Goal: Task Accomplishment & Management: Manage account settings

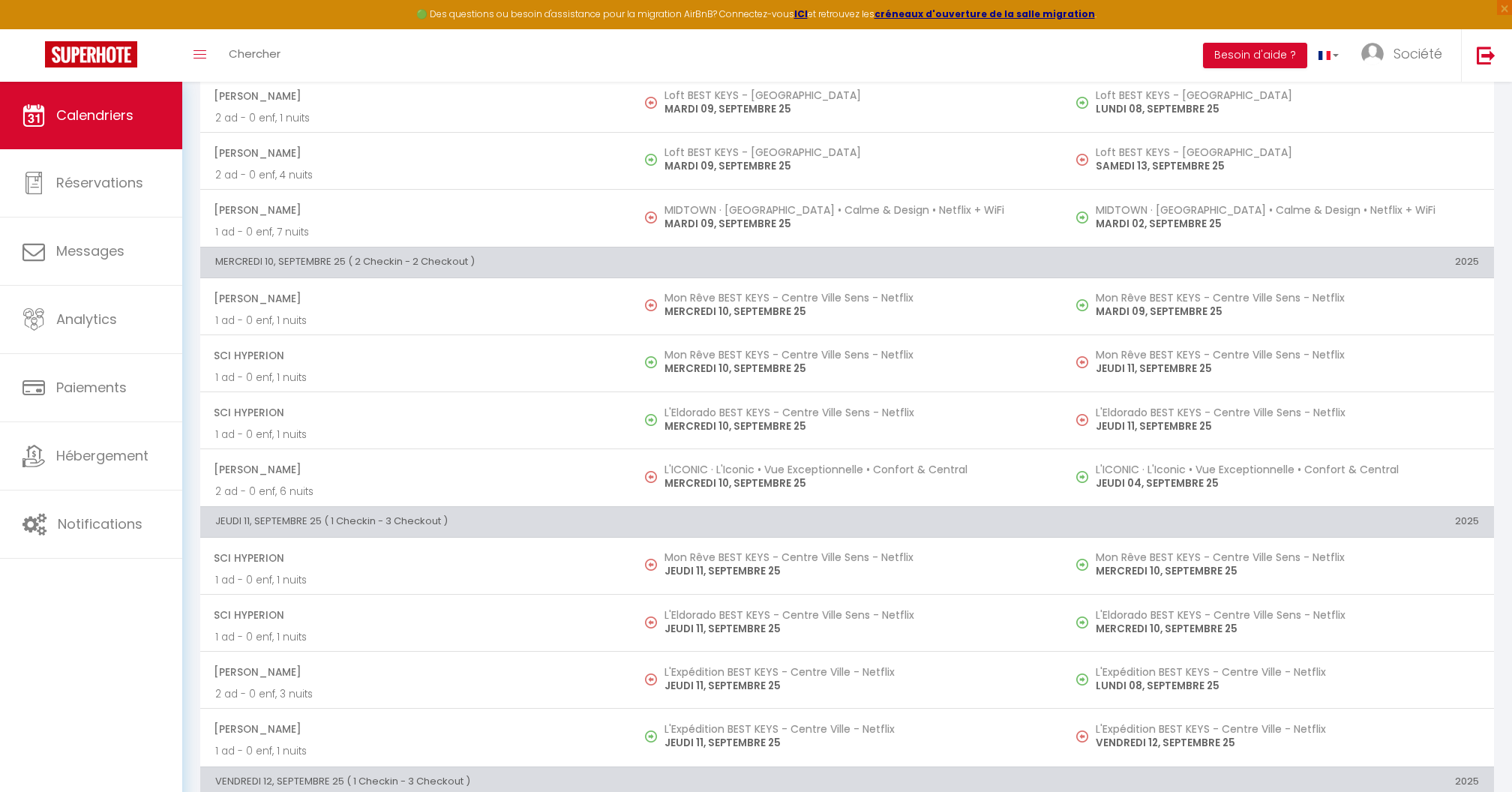
click at [79, 123] on span "Calendriers" at bounding box center [94, 115] width 77 height 19
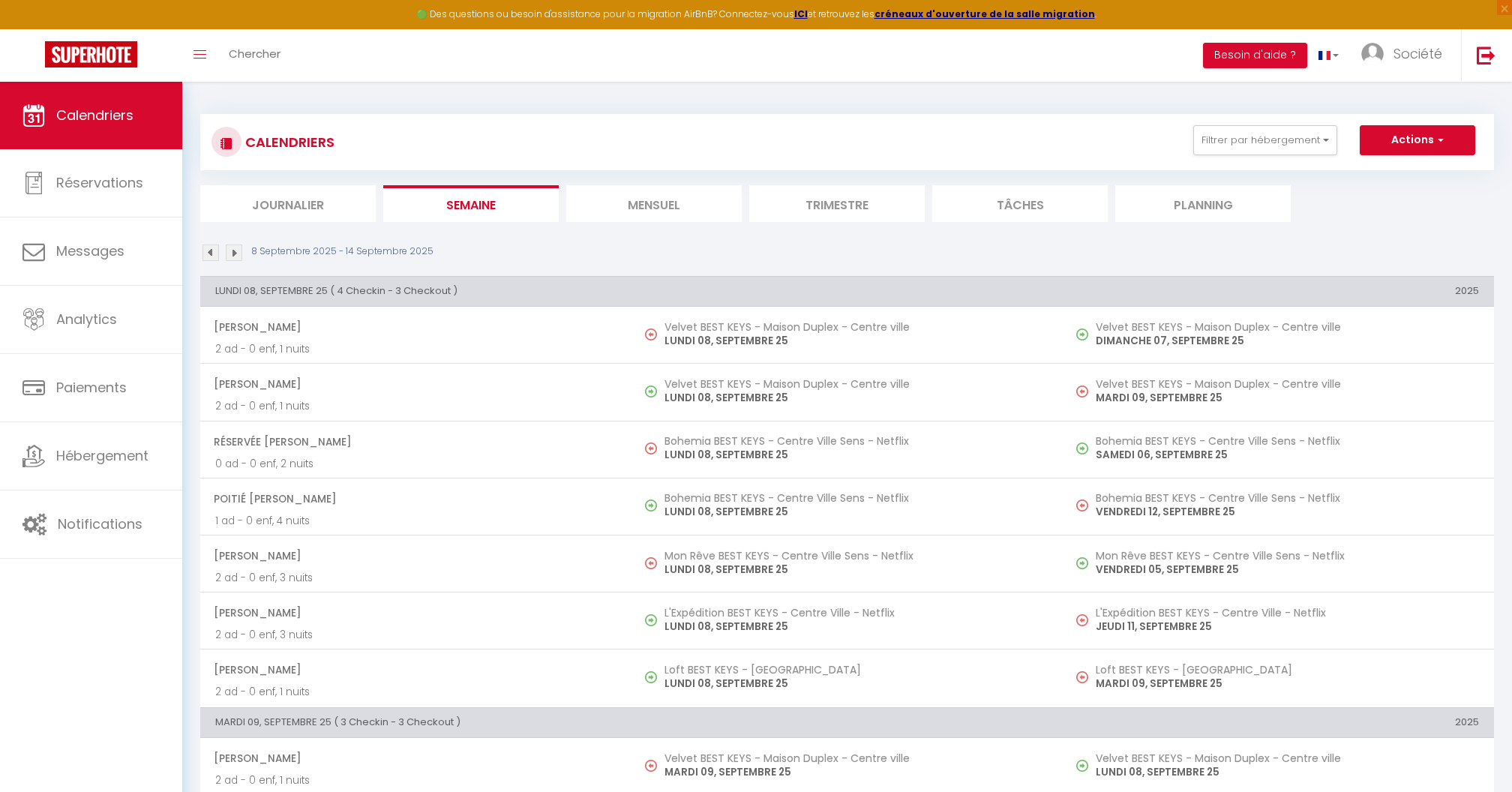
click at [623, 194] on li "Mensuel" at bounding box center [654, 203] width 176 height 37
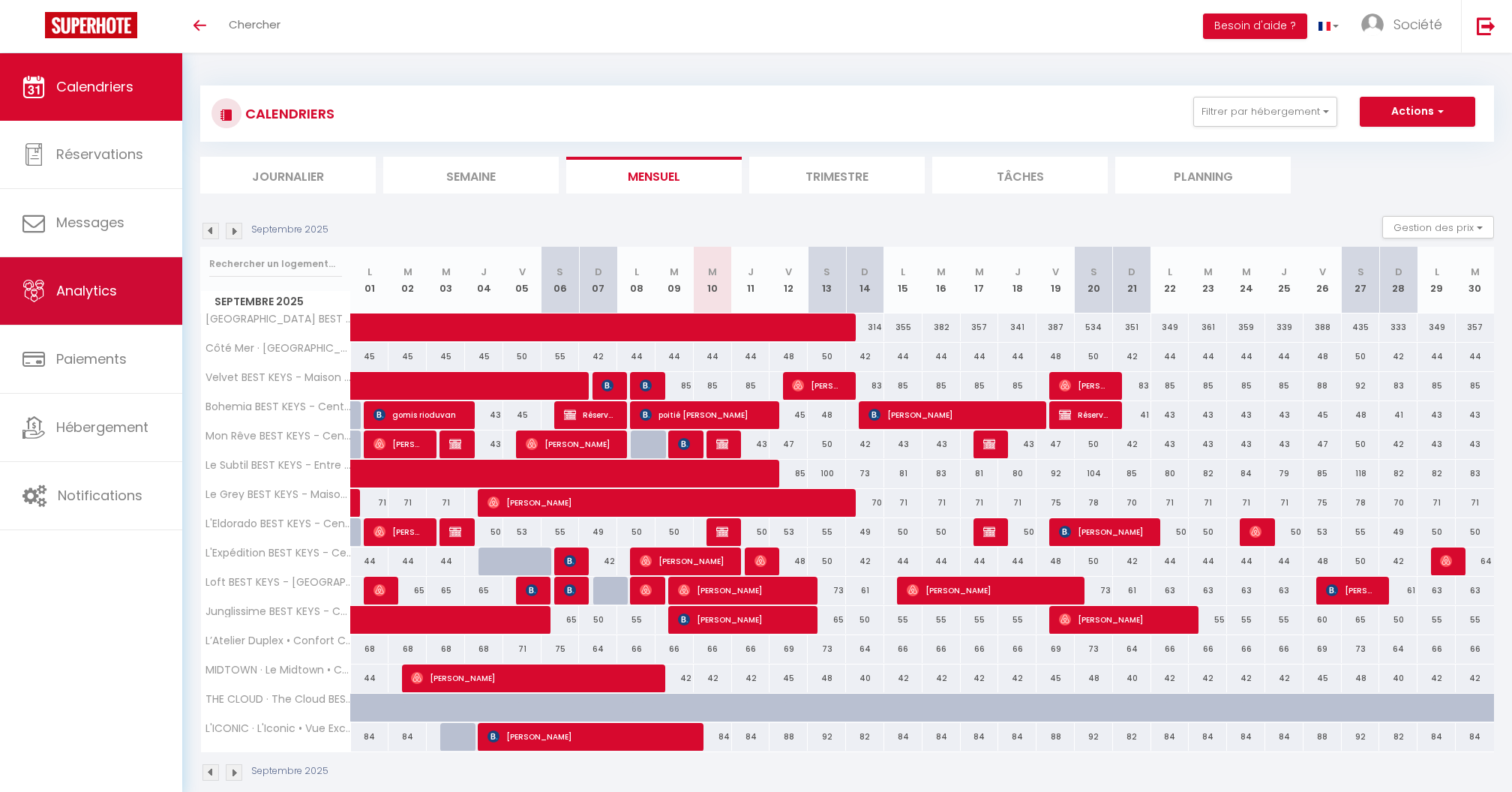
click at [142, 292] on link "Analytics" at bounding box center [91, 291] width 182 height 67
select select "2025"
select select "9"
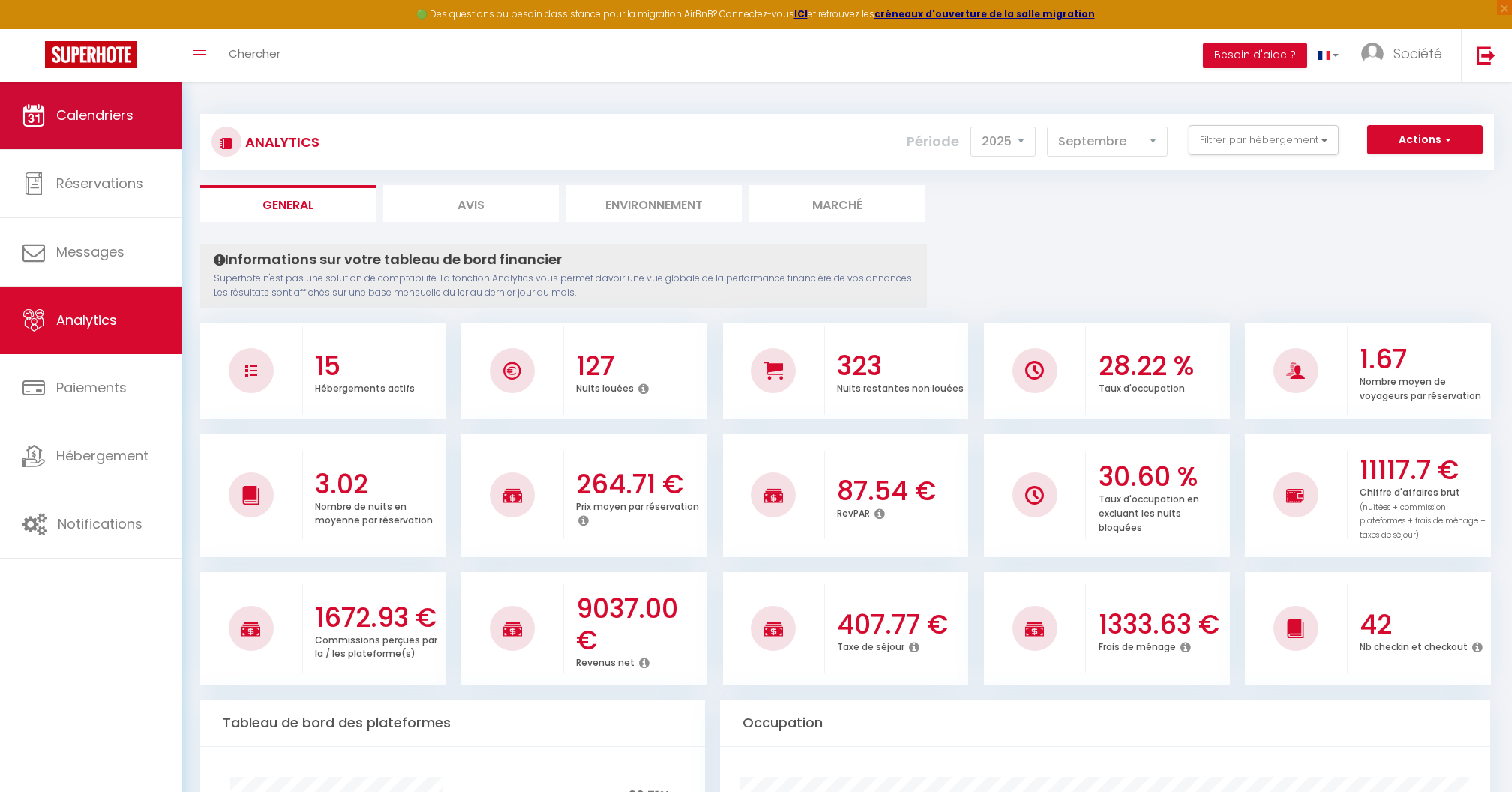
click at [81, 130] on link "Calendriers" at bounding box center [91, 115] width 182 height 67
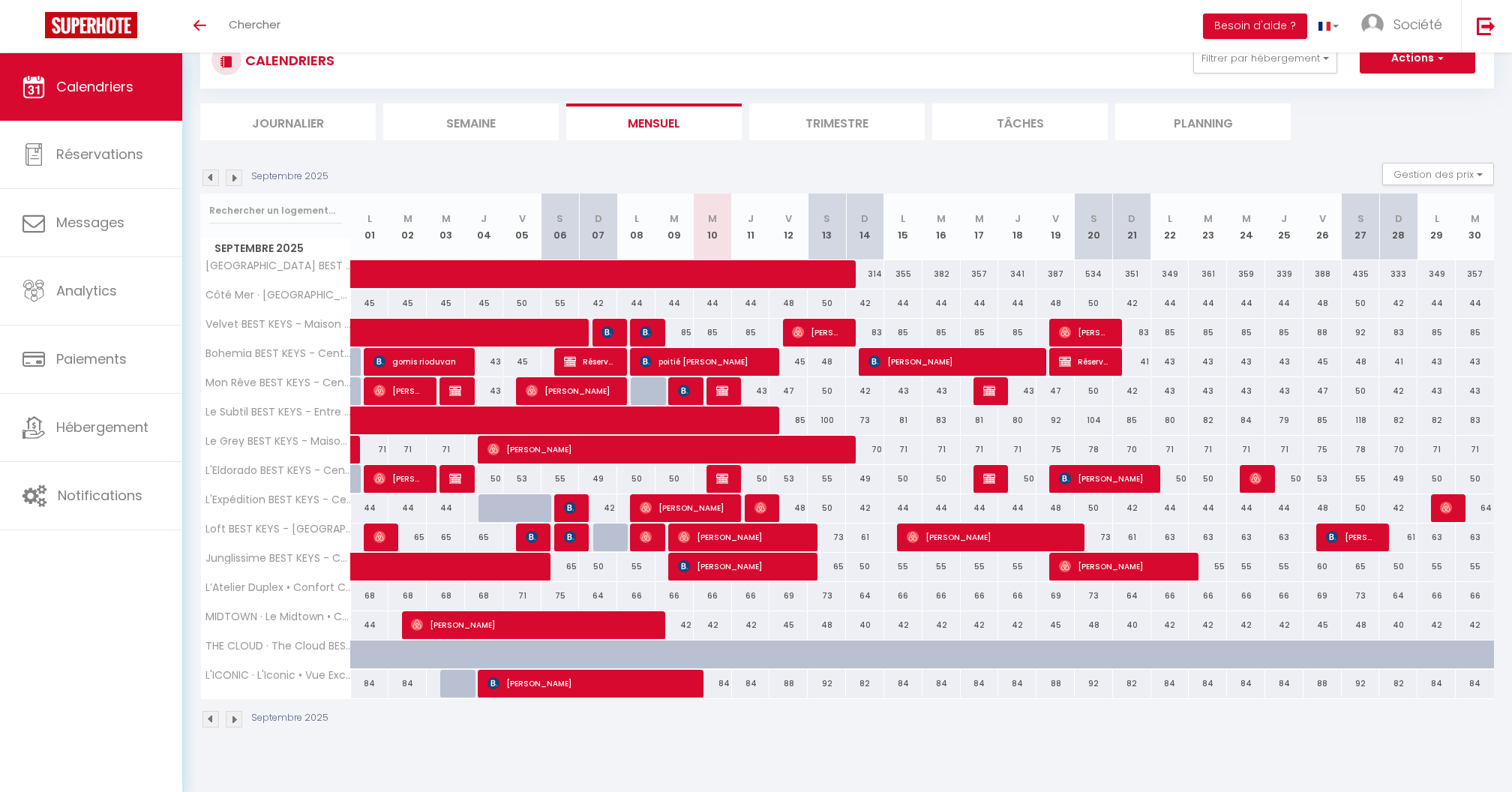
scroll to position [53, 0]
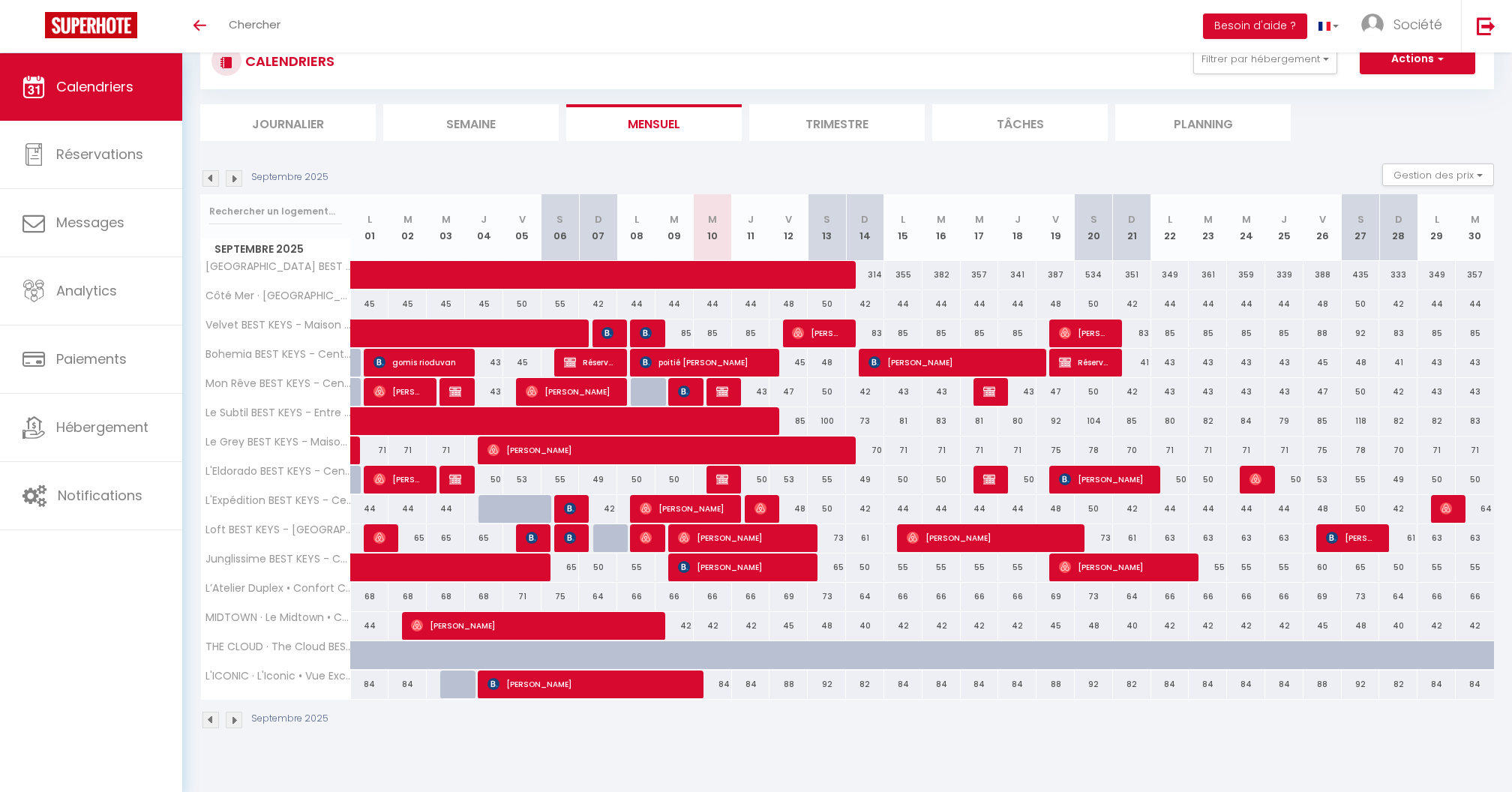
click at [680, 624] on div "42" at bounding box center [675, 626] width 39 height 28
type input "42"
type input "Mar 09 Septembre 2025"
type input "Mer 10 Septembre 2025"
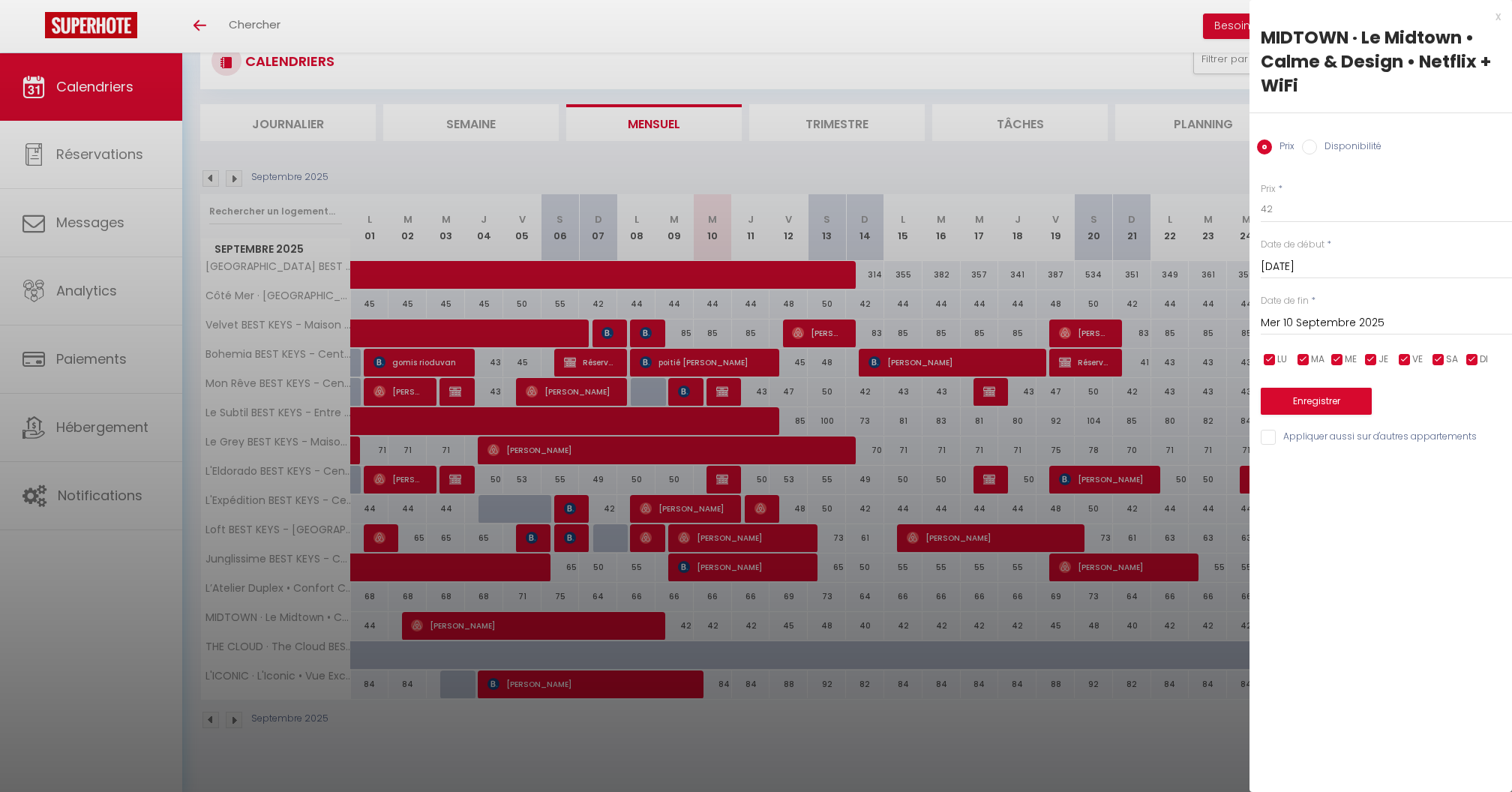
click at [1499, 16] on div "x" at bounding box center [1376, 16] width 251 height 18
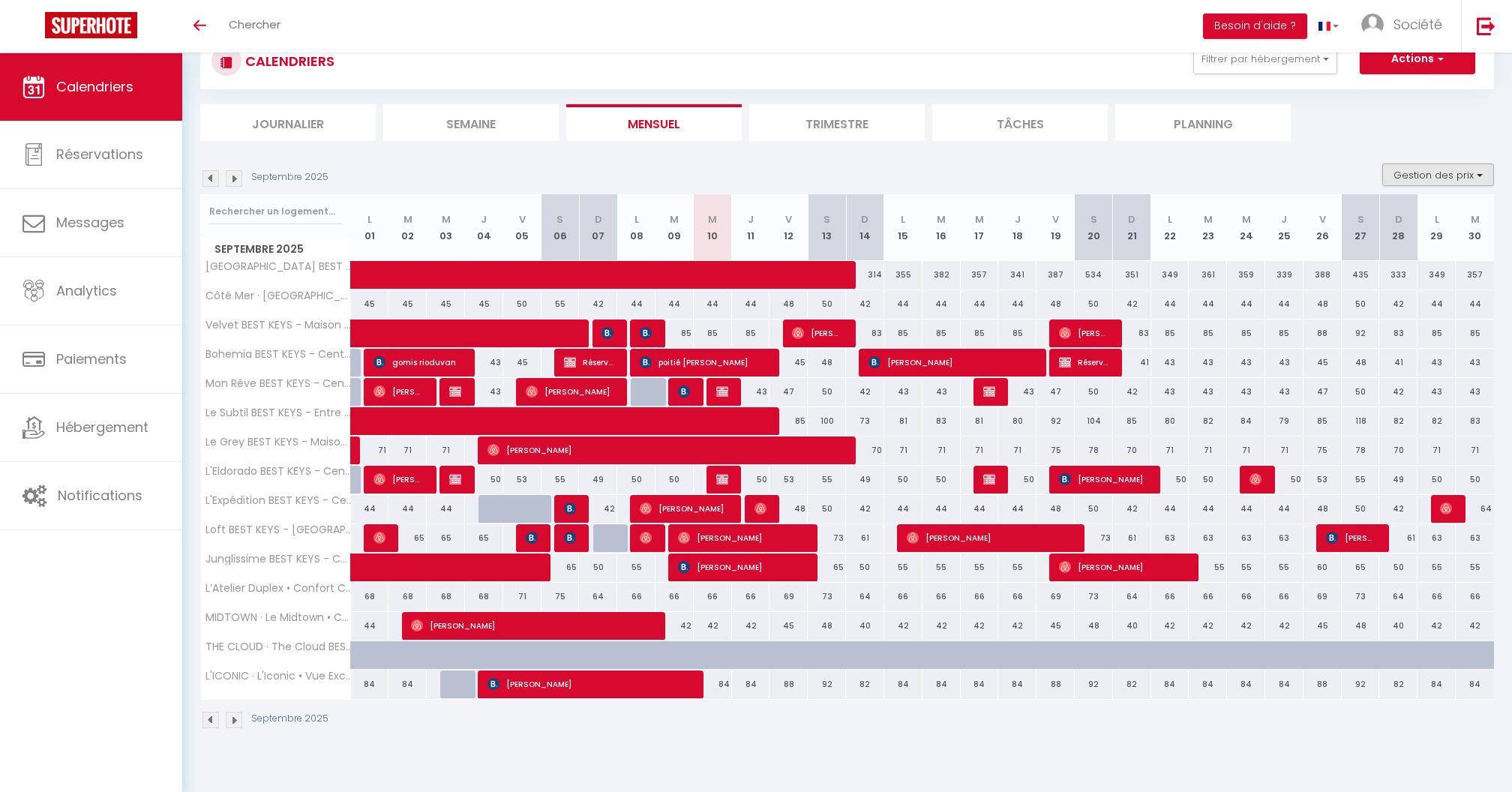
click at [1411, 173] on button "Gestion des prix" at bounding box center [1438, 174] width 112 height 22
click at [1417, 214] on input "Nb Nuits minimum" at bounding box center [1426, 221] width 135 height 15
checkbox input "true"
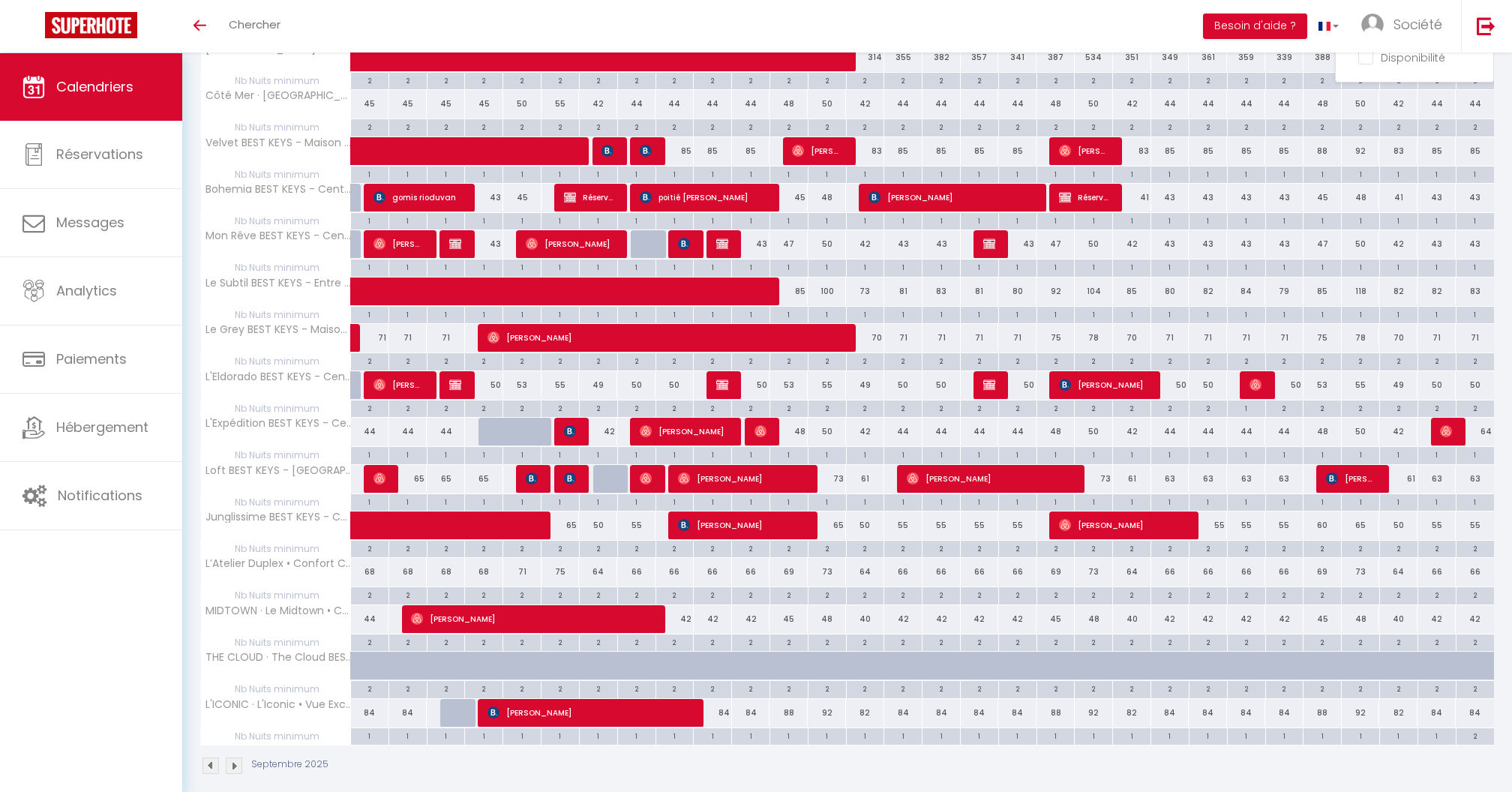
scroll to position [279, 0]
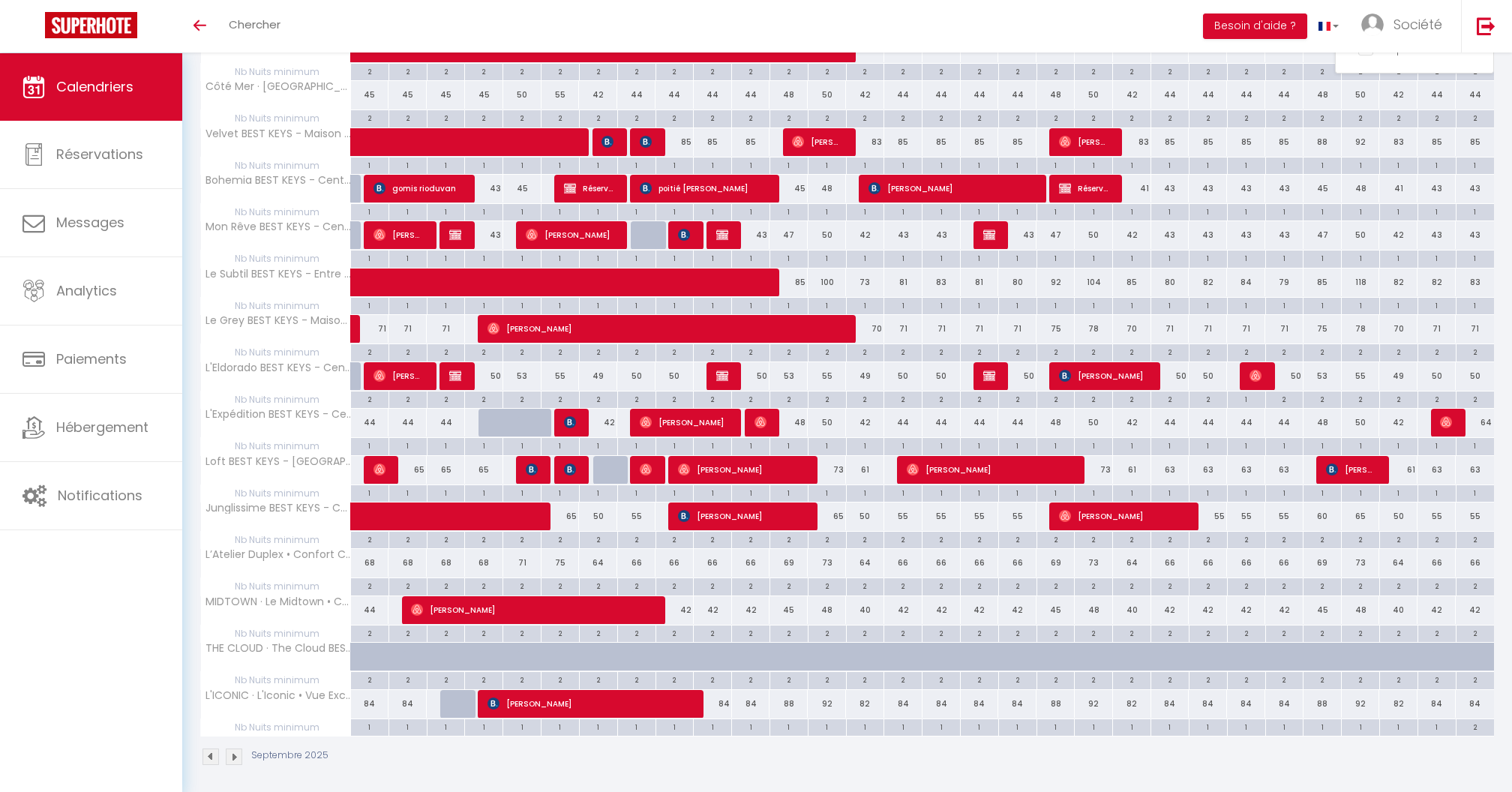
click at [675, 629] on div "2" at bounding box center [675, 632] width 38 height 14
type input "2"
type input "Mar 09 Septembre 2025"
type input "Mer 10 Septembre 2025"
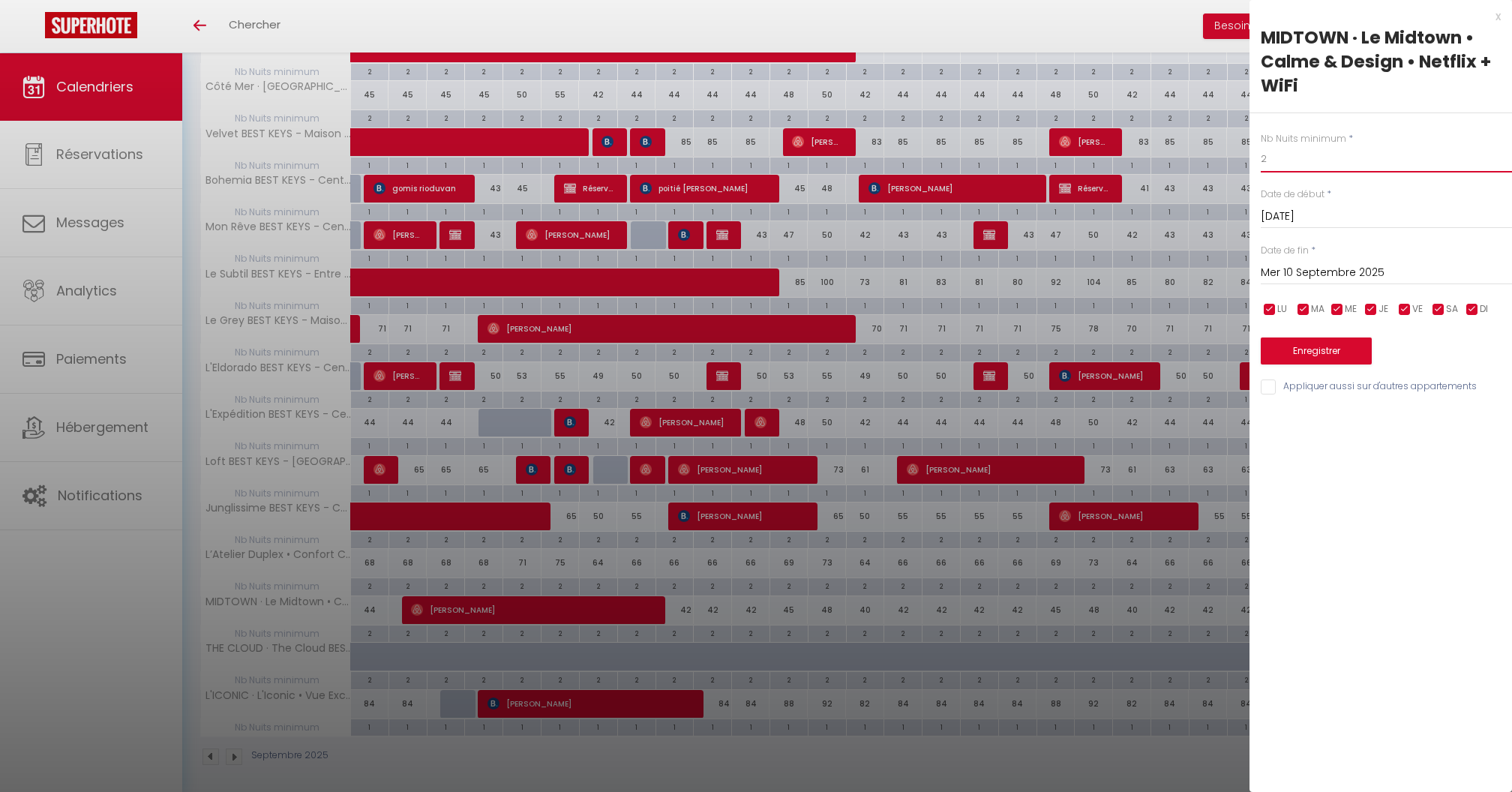
click at [1283, 157] on input "2" at bounding box center [1386, 159] width 251 height 27
type input "1"
click at [1299, 276] on input "Mer 10 Septembre 2025" at bounding box center [1386, 273] width 251 height 20
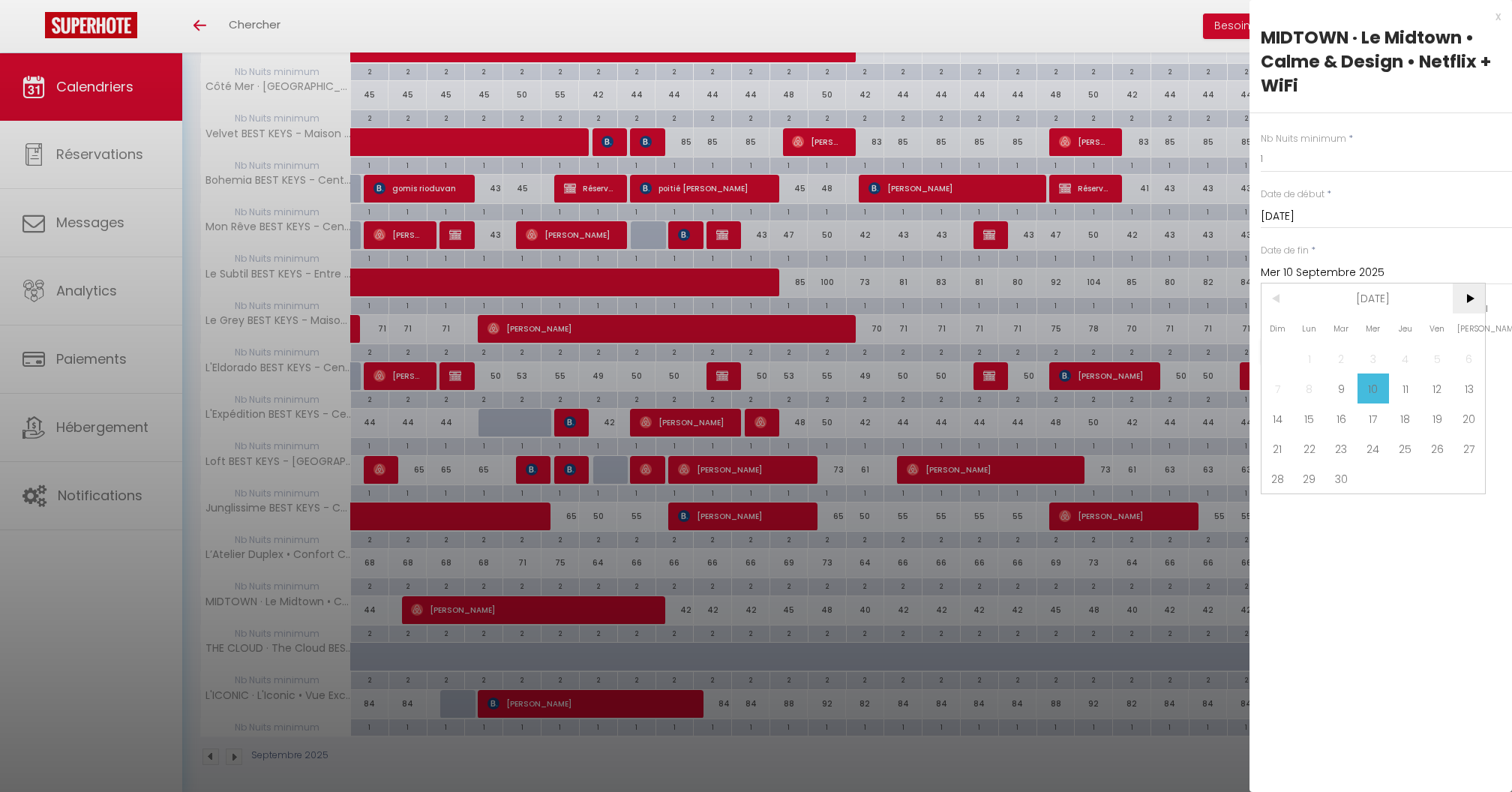
click at [1477, 303] on span ">" at bounding box center [1468, 298] width 32 height 30
click at [1437, 481] on span "31" at bounding box center [1437, 478] width 32 height 30
type input "Ven 31 Octobre 2025"
click at [1335, 347] on button "Enregistrer" at bounding box center [1316, 351] width 111 height 27
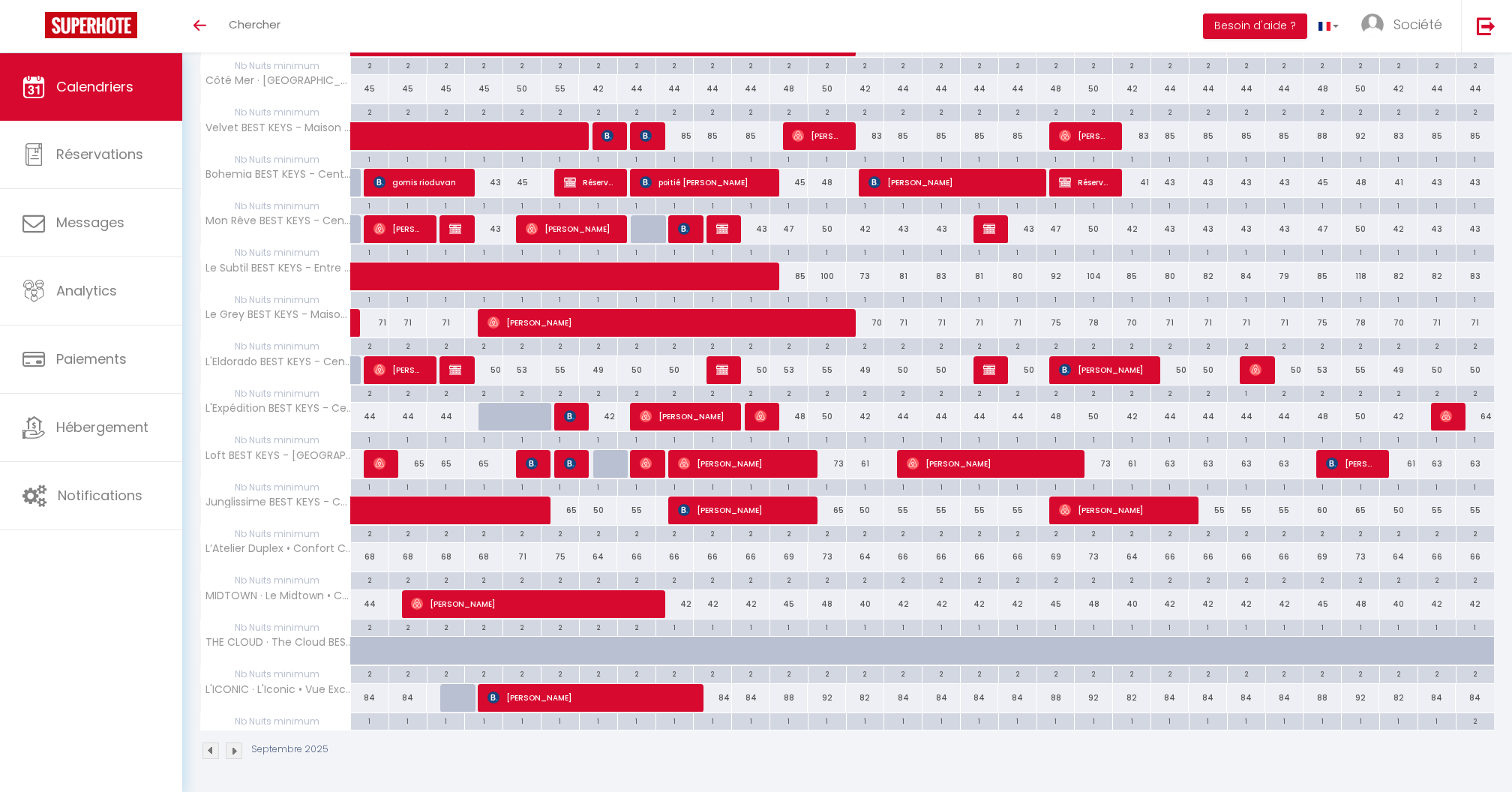
scroll to position [283, 0]
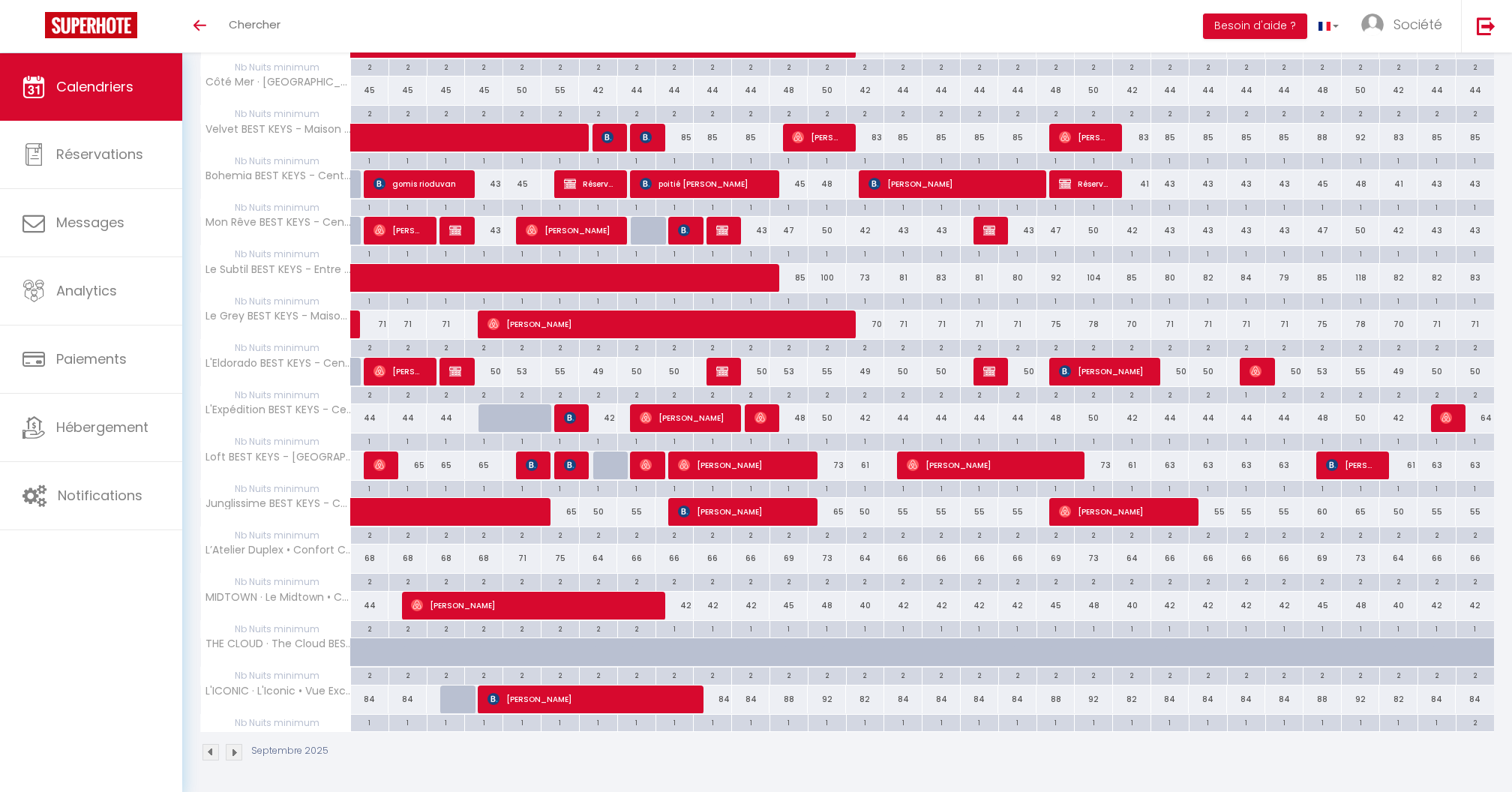
click at [236, 748] on img at bounding box center [234, 752] width 16 height 16
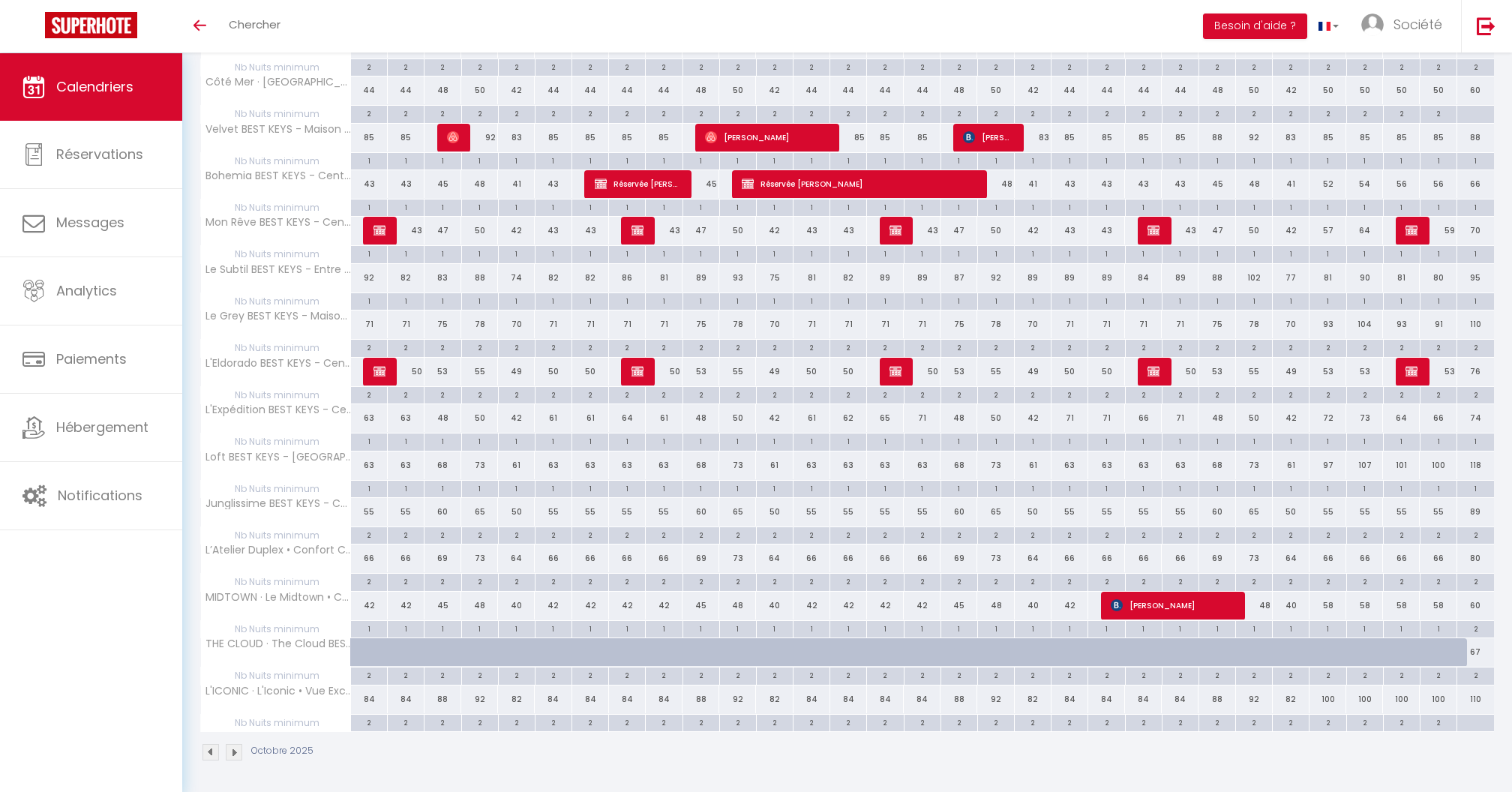
click at [236, 752] on img at bounding box center [234, 752] width 16 height 16
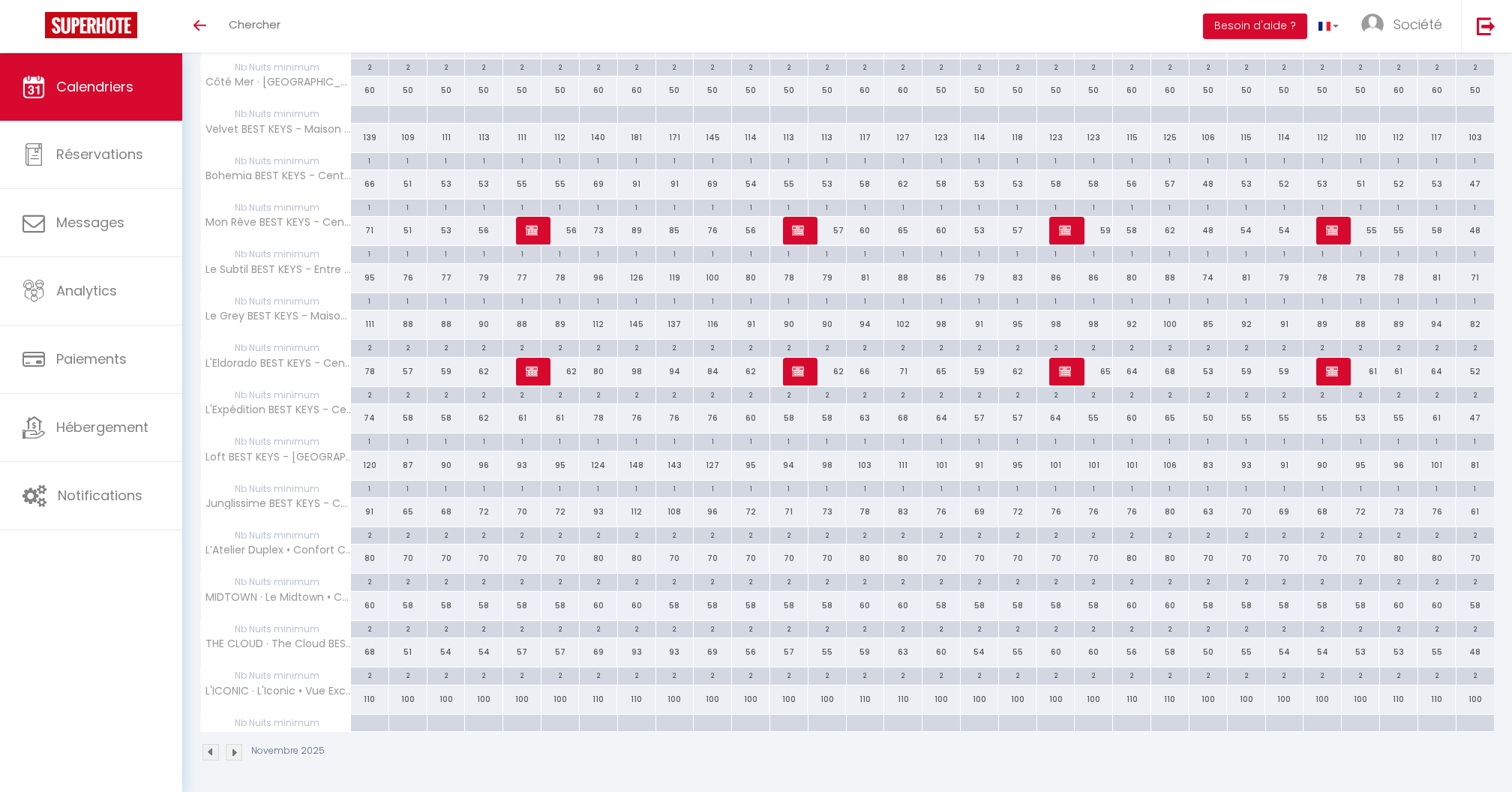
click at [213, 737] on div "Novembre 2025" at bounding box center [847, 754] width 1294 height 44
click at [213, 744] on img at bounding box center [210, 752] width 16 height 16
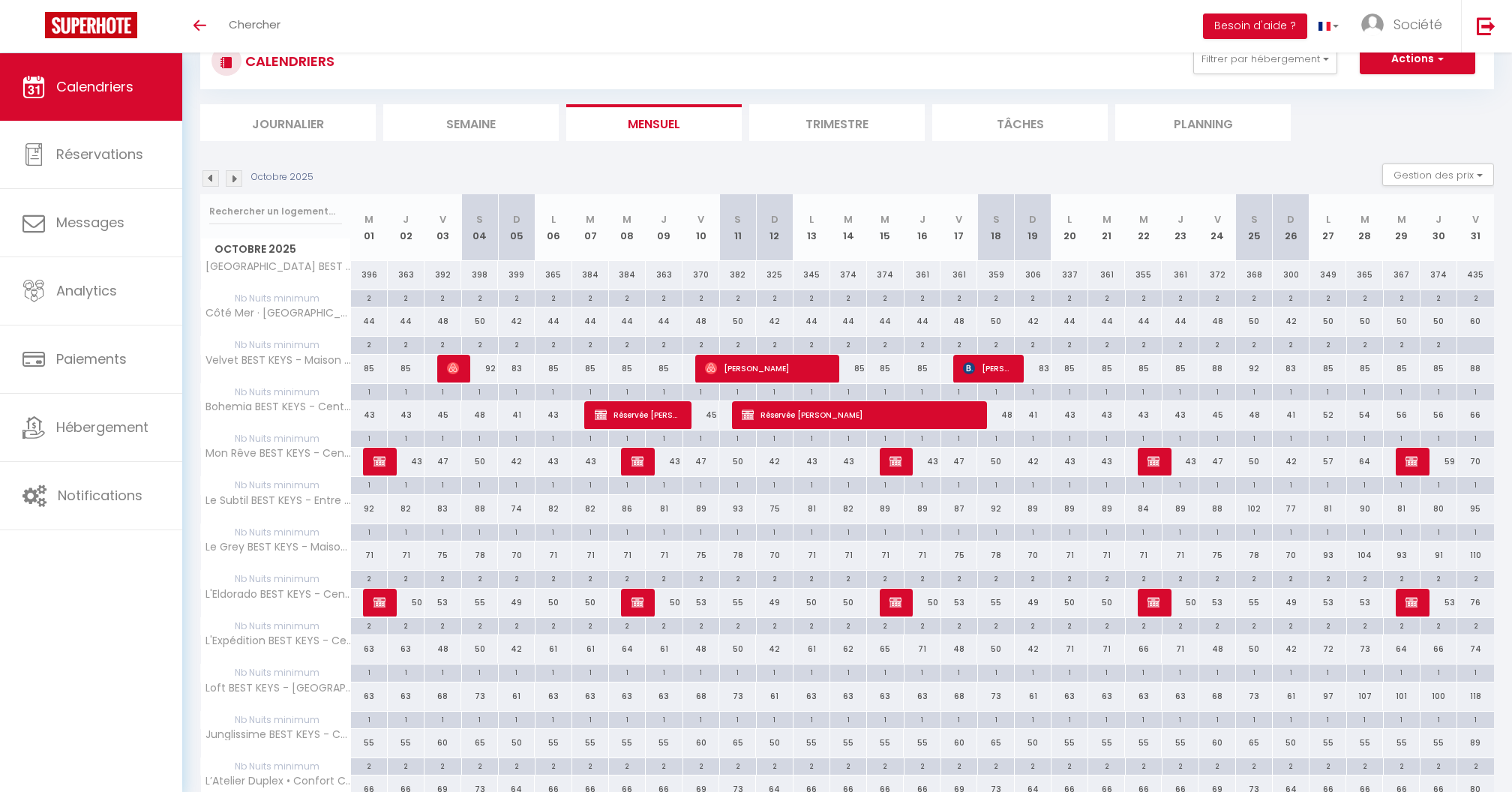
click at [213, 744] on th "Junglissime BEST KEYS - Centre Ville - [GEOGRAPHIC_DATA]" at bounding box center [276, 743] width 150 height 29
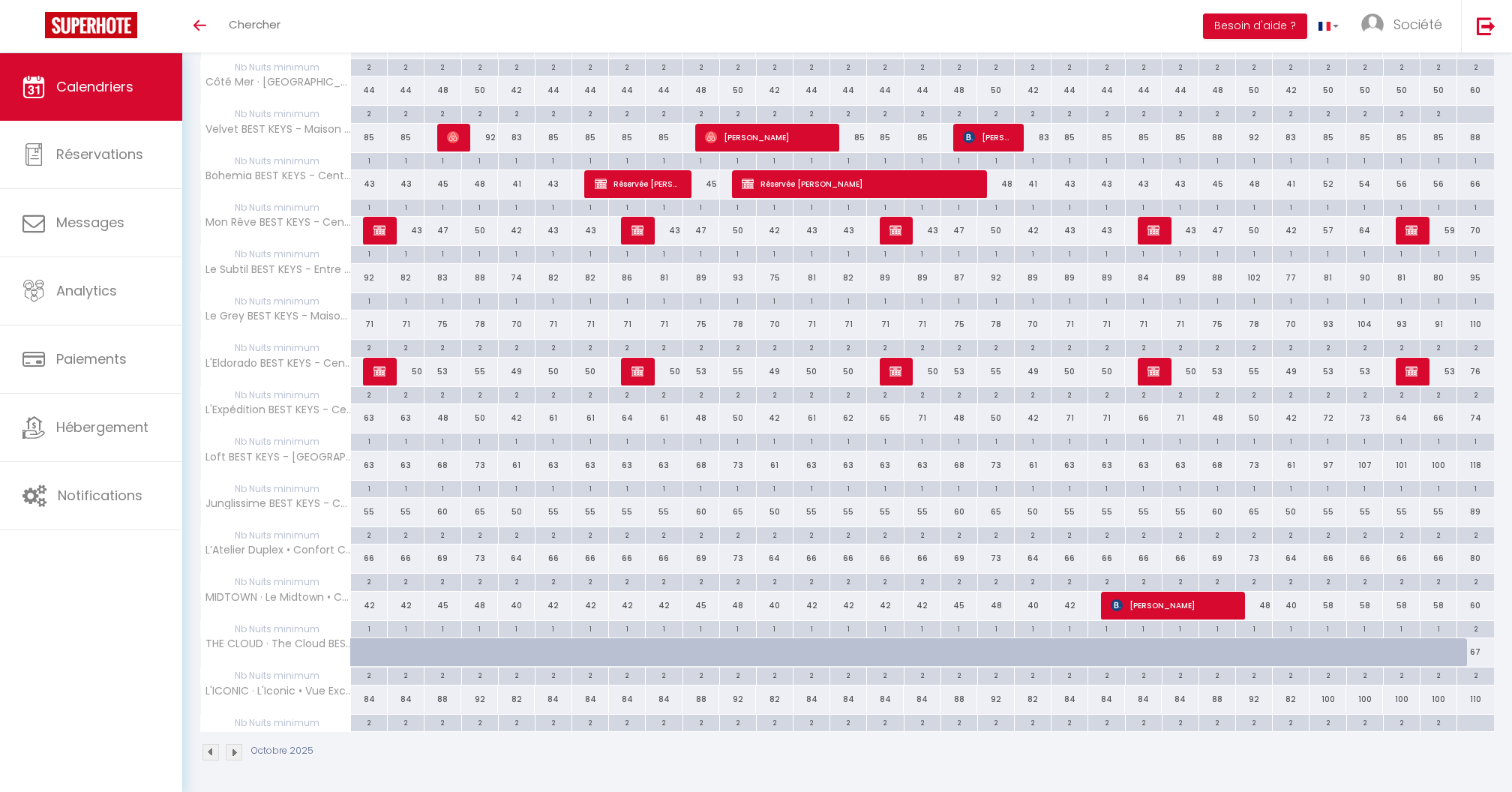
click at [211, 744] on img at bounding box center [210, 752] width 16 height 16
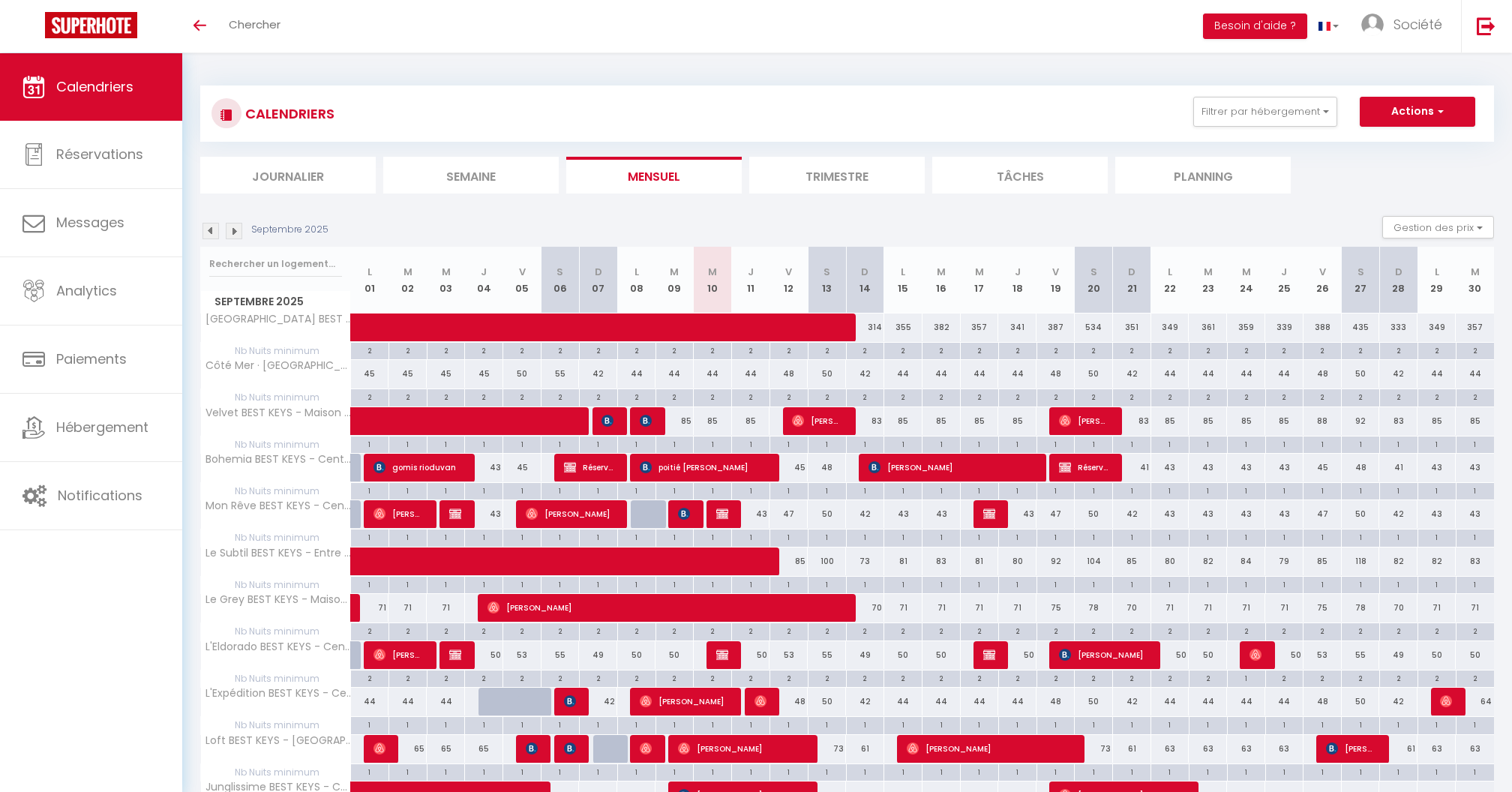
scroll to position [0, 0]
click at [1462, 233] on button "Gestion des prix" at bounding box center [1438, 227] width 112 height 22
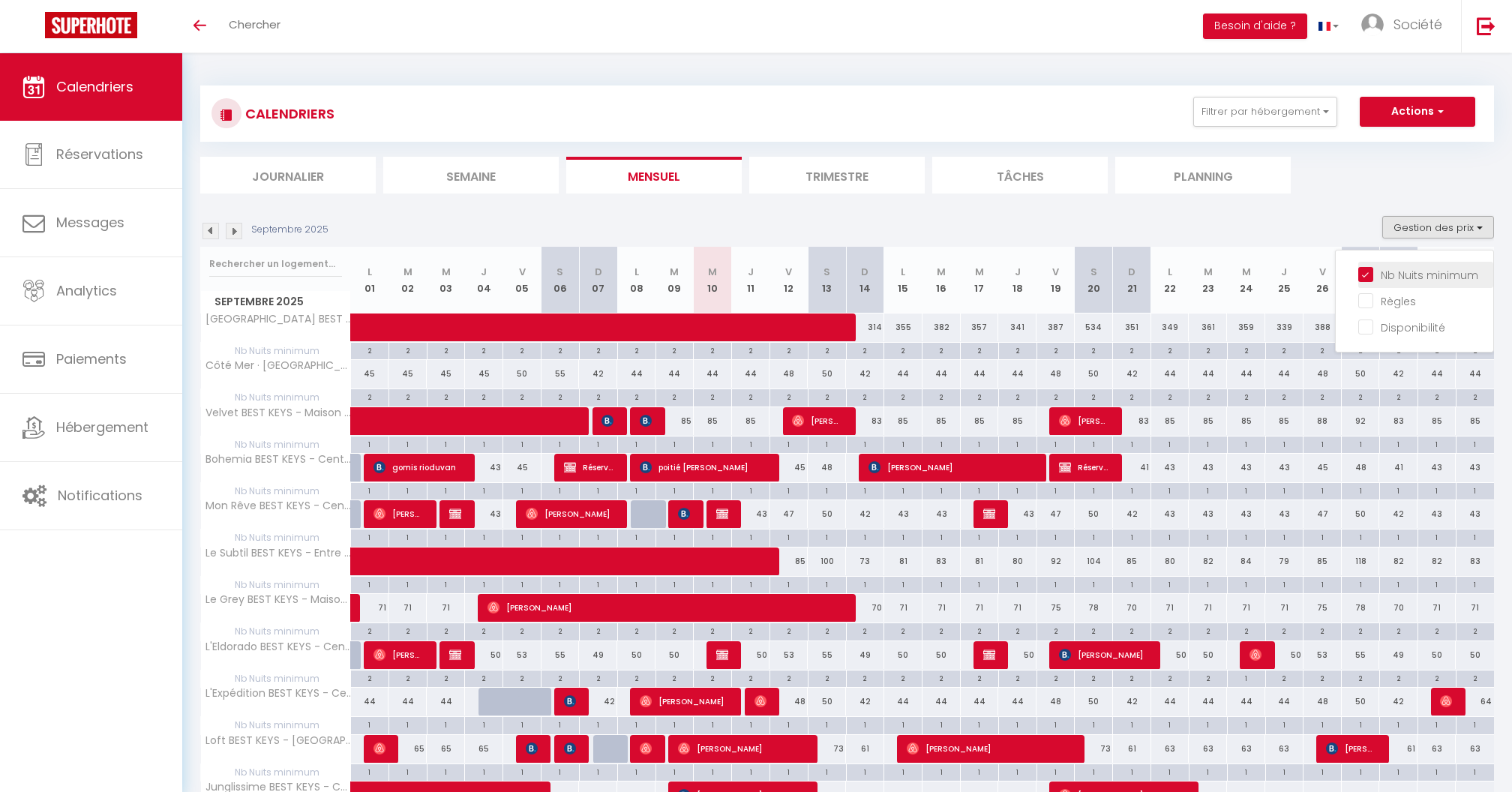
click at [1419, 268] on input "Nb Nuits minimum" at bounding box center [1426, 274] width 135 height 15
checkbox input "false"
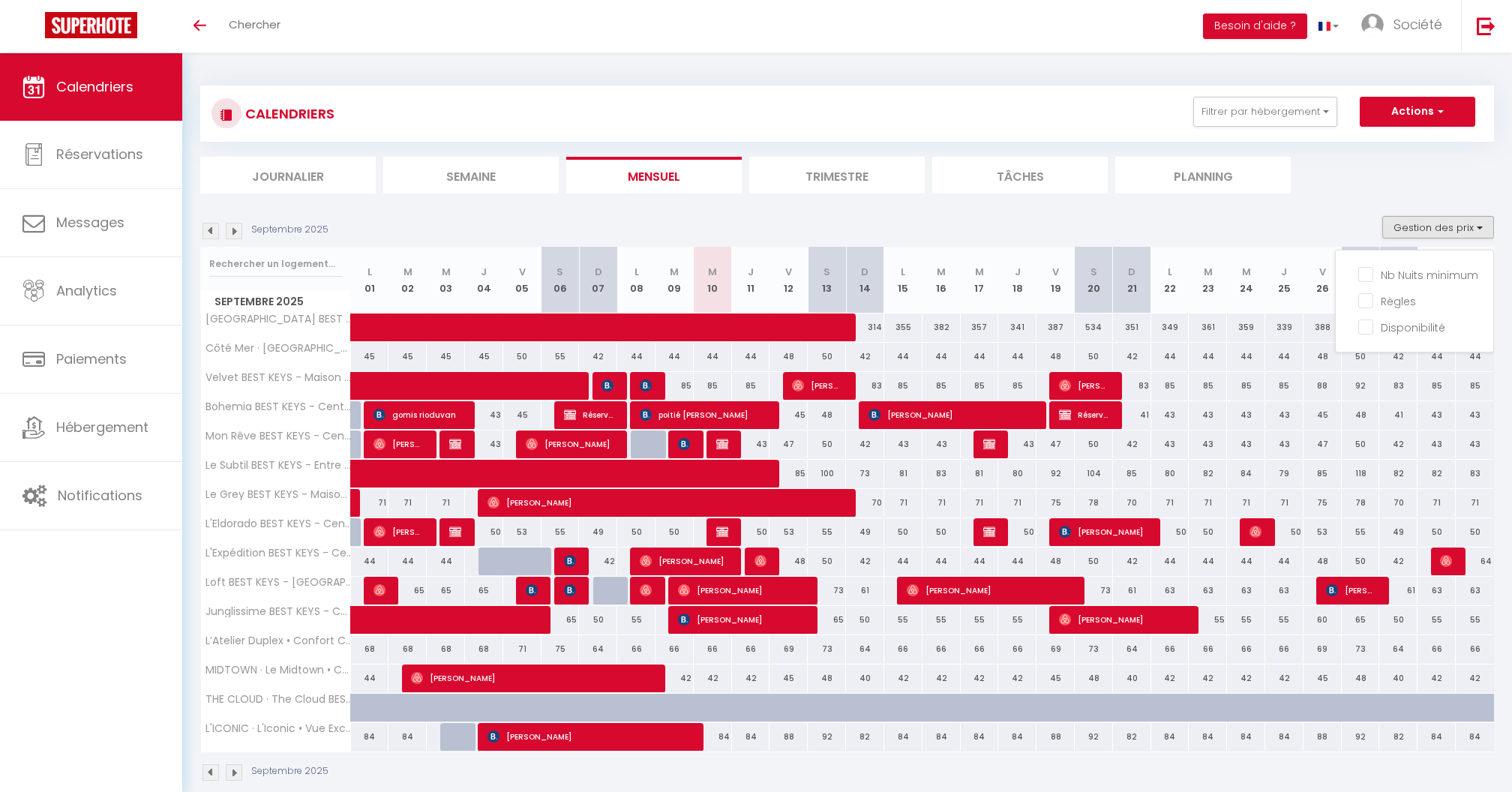
click at [1358, 169] on ul "Journalier Semaine Mensuel Trimestre Tâches Planning" at bounding box center [847, 175] width 1294 height 37
click at [372, 652] on div "68" at bounding box center [370, 649] width 39 height 28
type input "68"
select select "1"
type input "Lun 01 Septembre 2025"
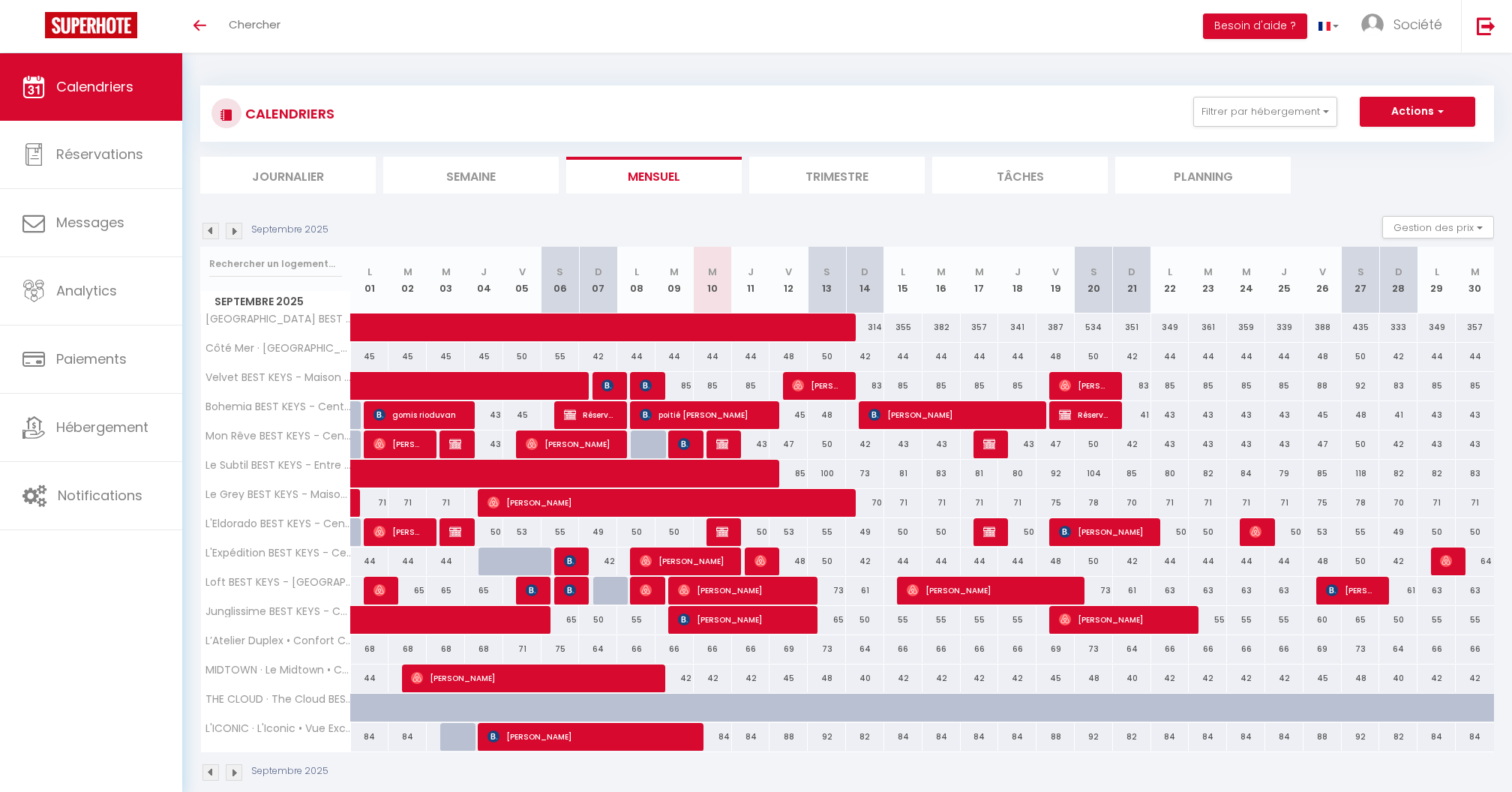
type input "Mar 02 Septembre 2025"
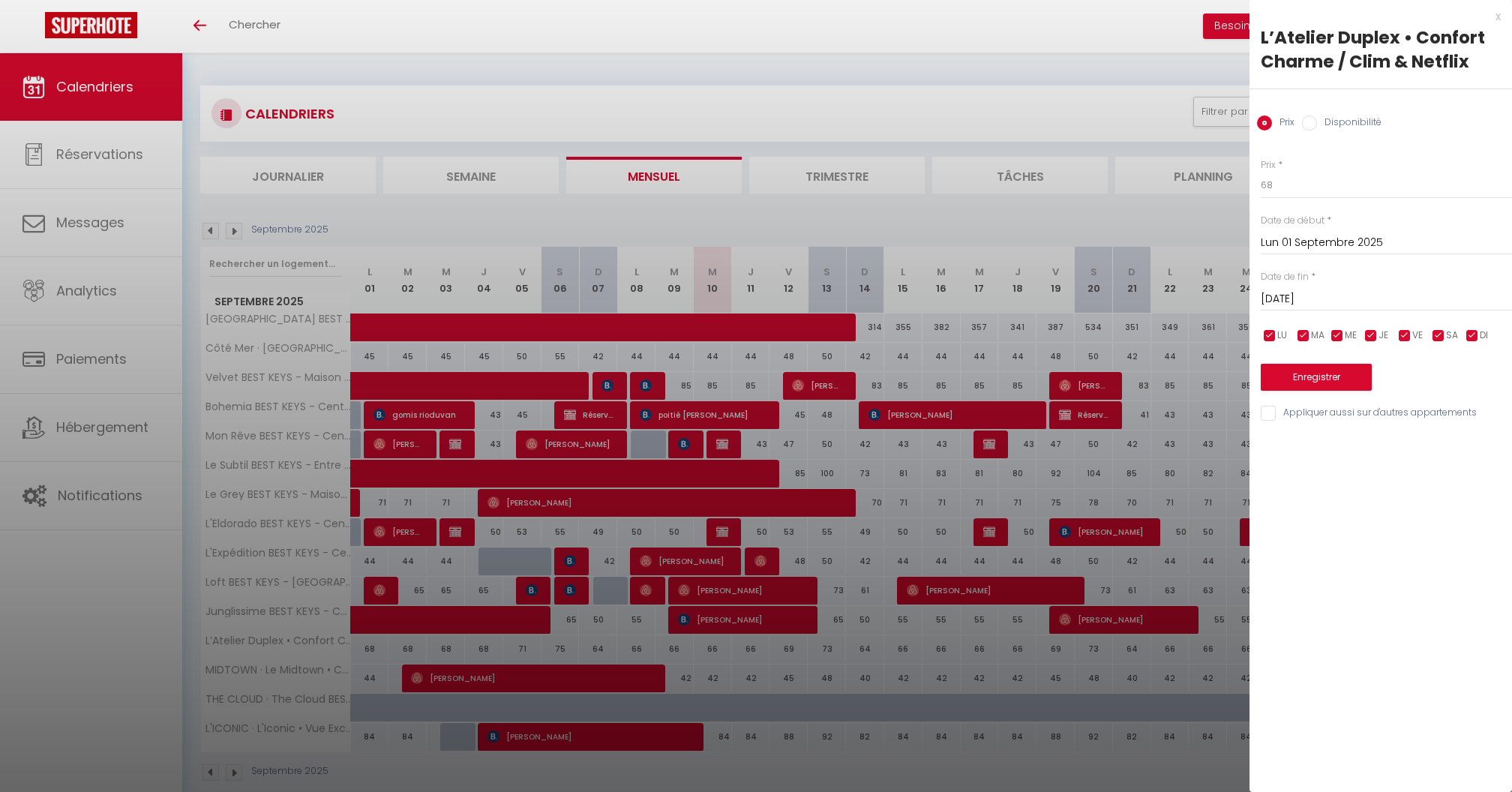
click at [1330, 127] on label "Disponibilité" at bounding box center [1349, 124] width 65 height 16
click at [1317, 127] on input "Disponibilité" at bounding box center [1310, 123] width 15 height 15
radio input "true"
radio input "false"
click at [1216, 222] on div at bounding box center [756, 396] width 1512 height 792
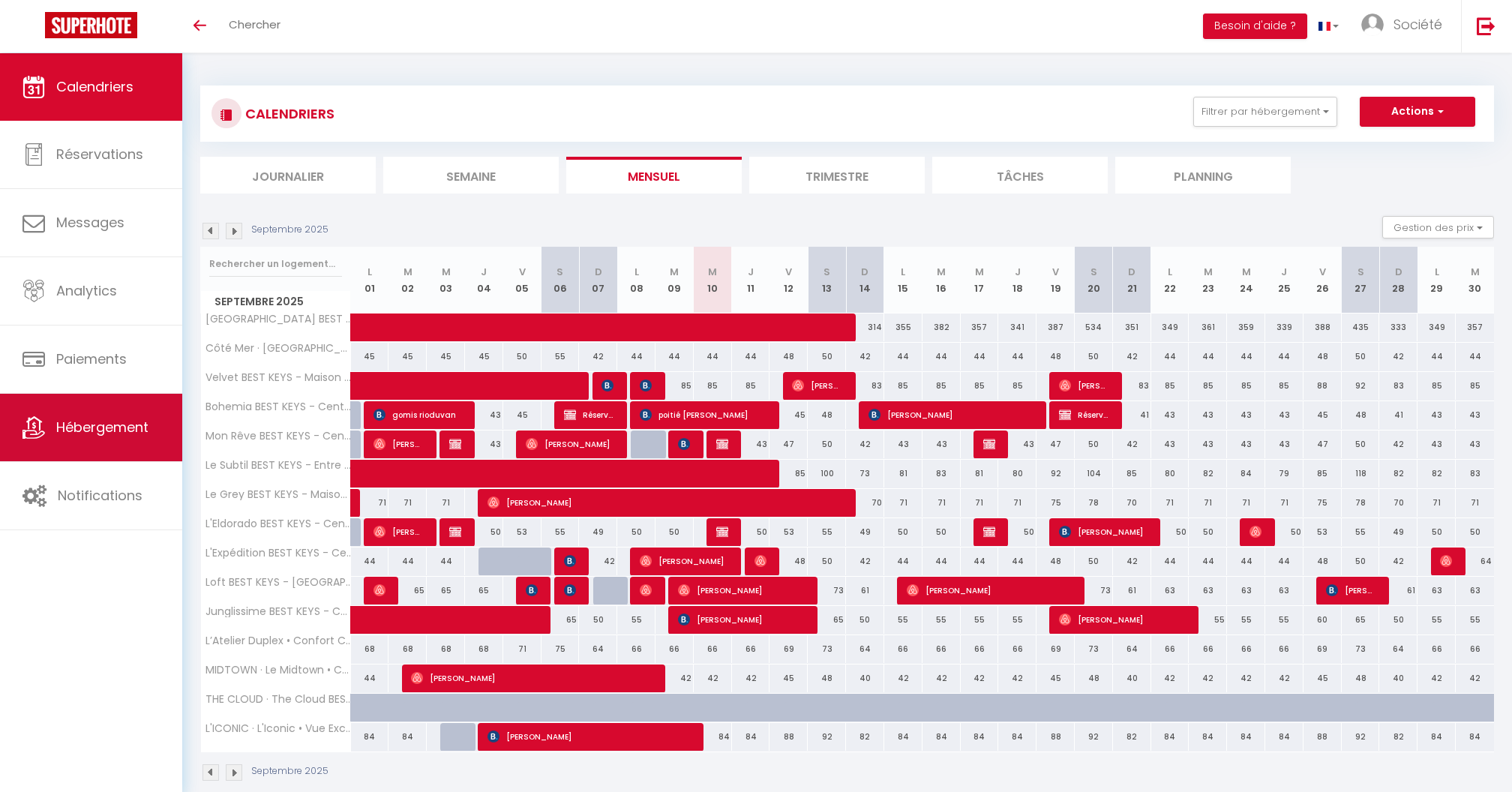
click at [108, 406] on link "Hébergement" at bounding box center [91, 427] width 182 height 67
